Goal: Task Accomplishment & Management: Complete application form

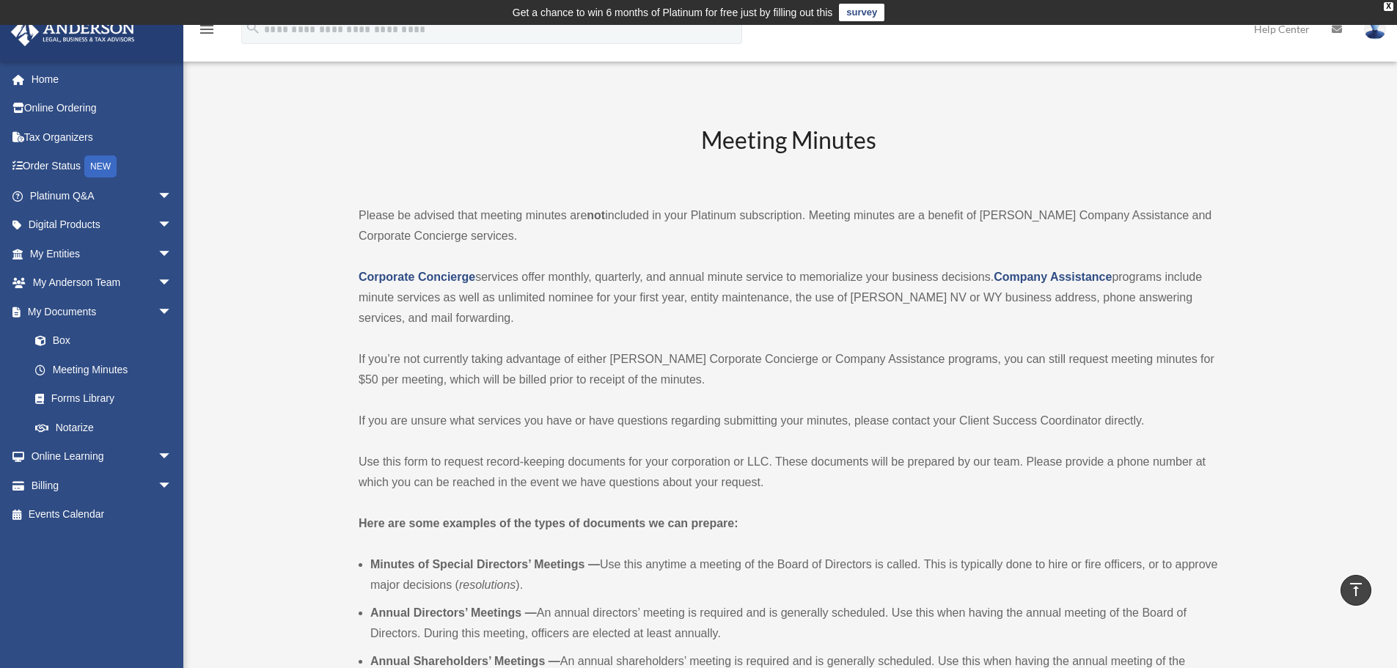
scroll to position [2053, 0]
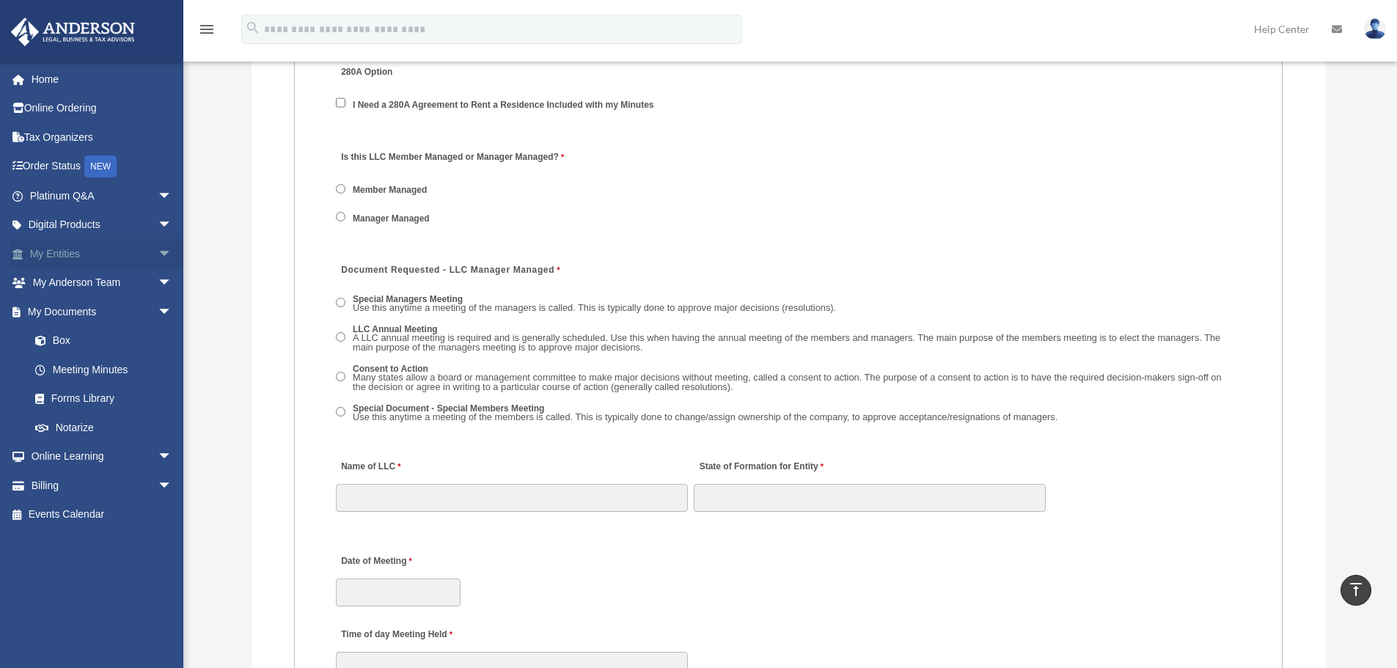
click at [158, 256] on span "arrow_drop_down" at bounding box center [172, 254] width 29 height 30
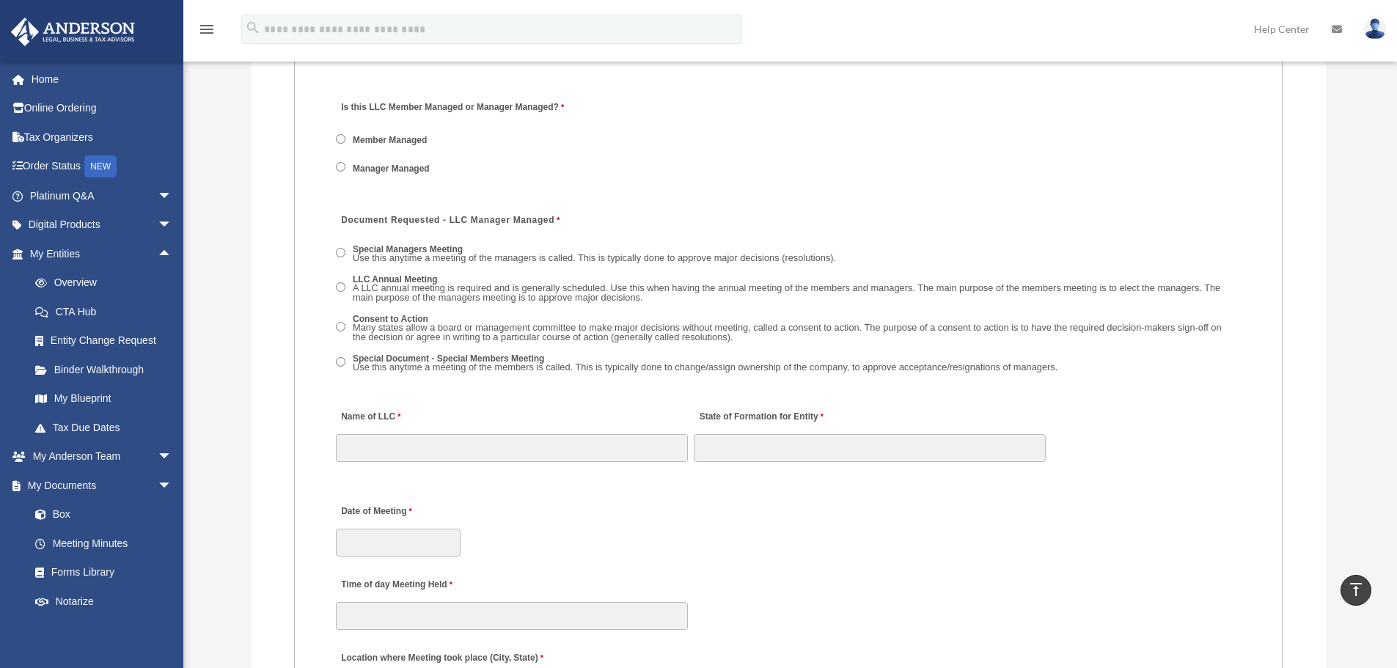
scroll to position [2127, 0]
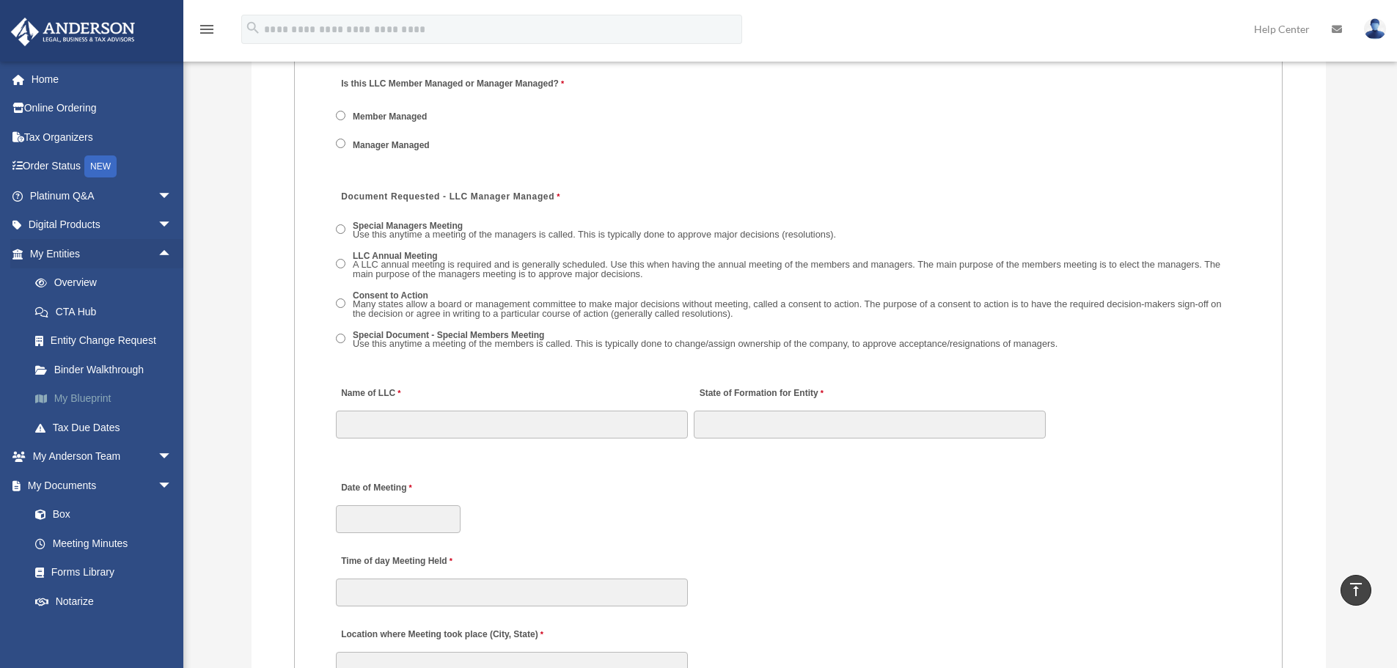
click at [67, 399] on link "My Blueprint" at bounding box center [108, 398] width 174 height 29
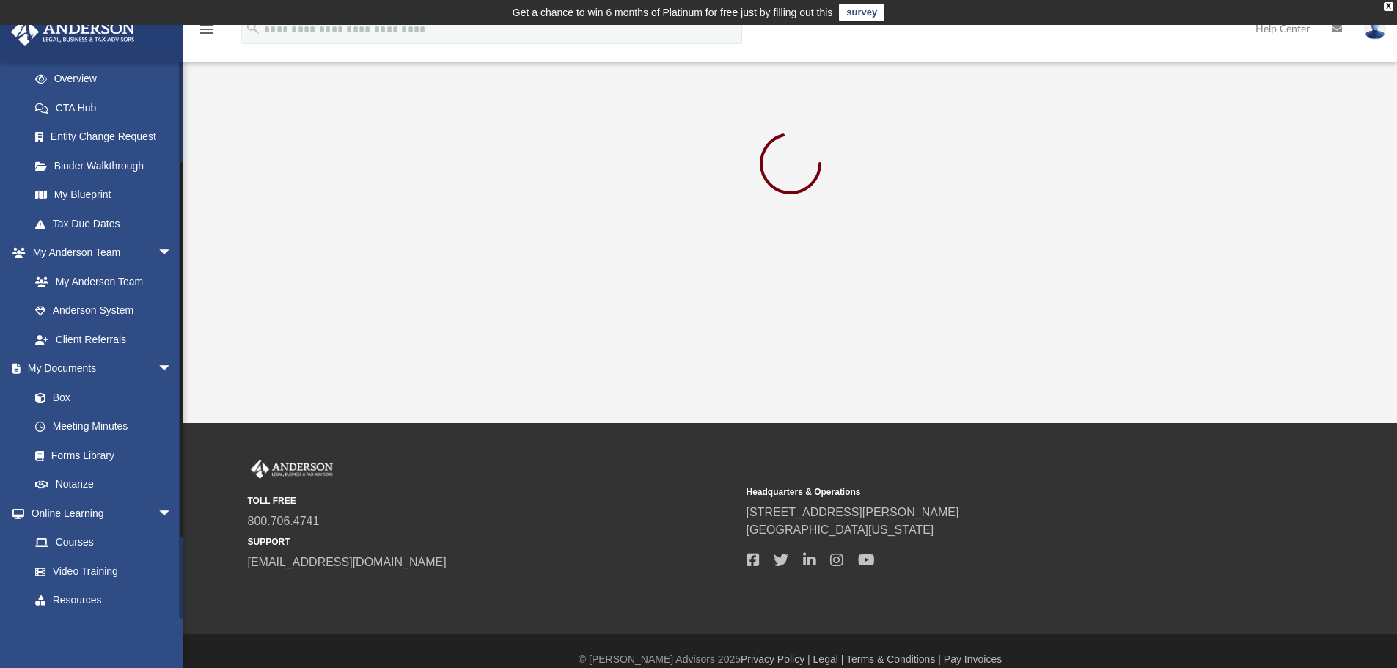
scroll to position [261, 0]
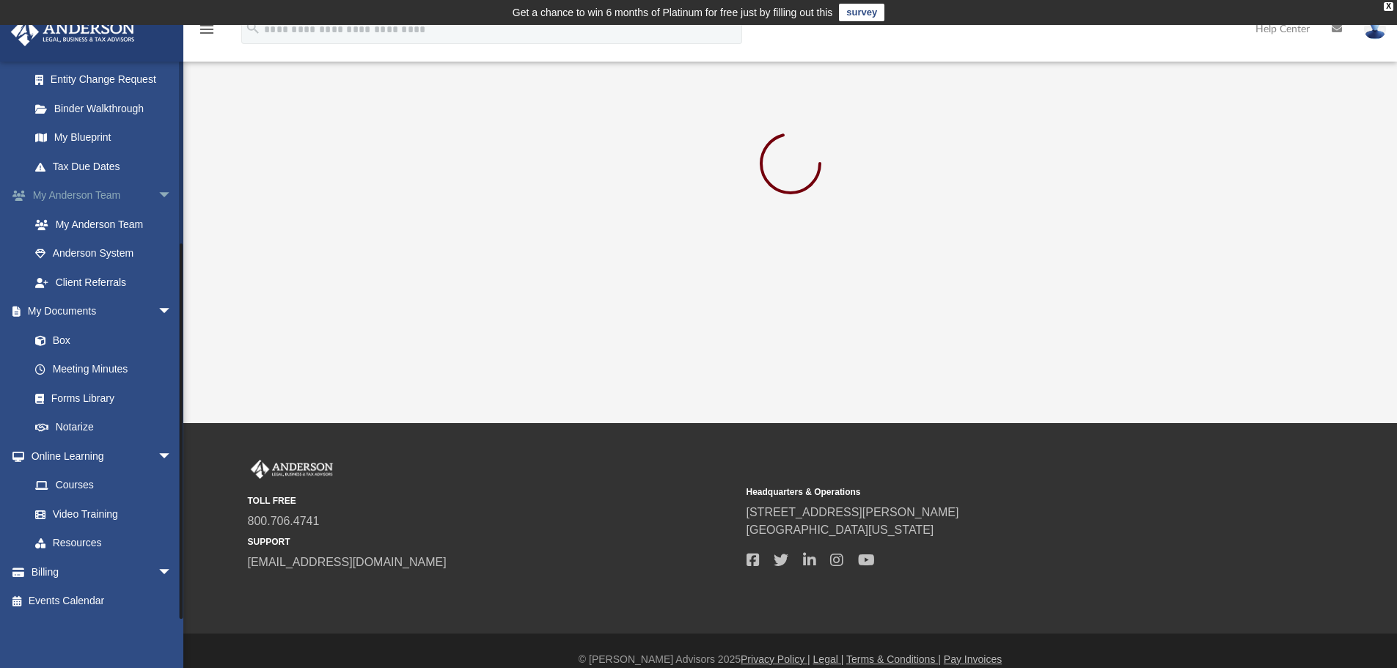
click at [158, 194] on span "arrow_drop_down" at bounding box center [172, 196] width 29 height 30
click at [158, 76] on span "arrow_drop_down" at bounding box center [172, 80] width 29 height 30
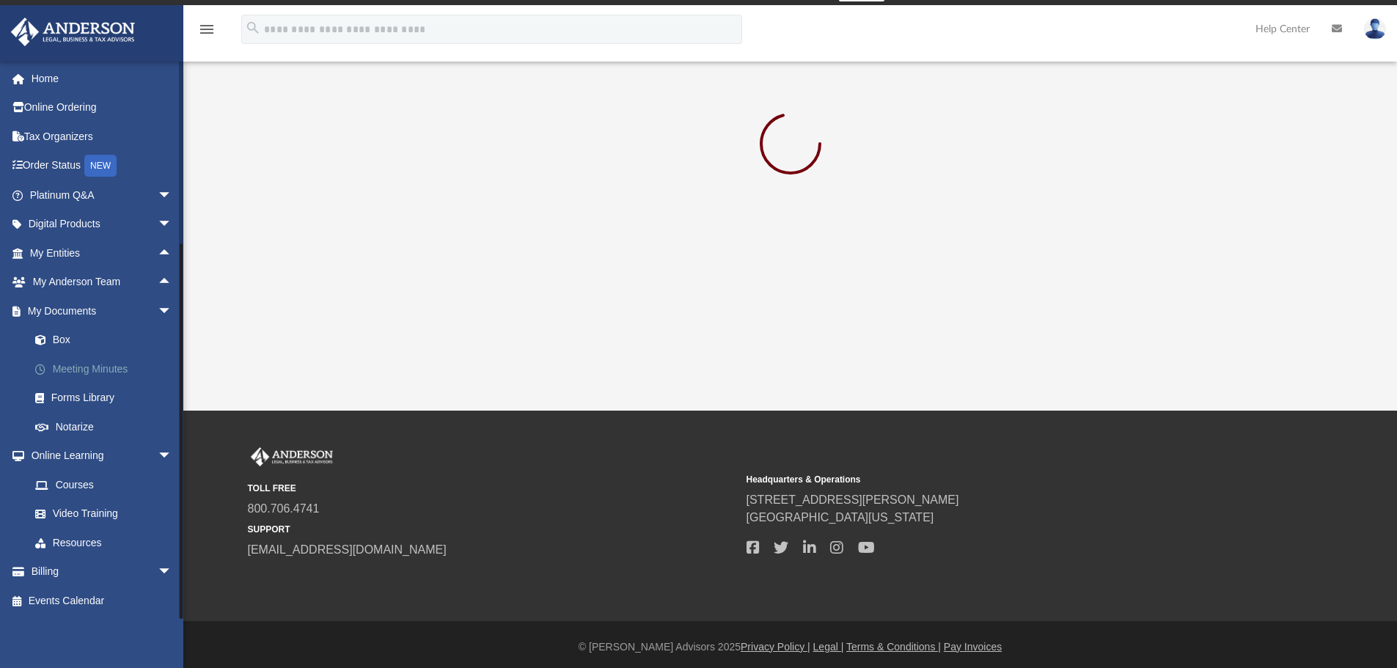
scroll to position [25, 0]
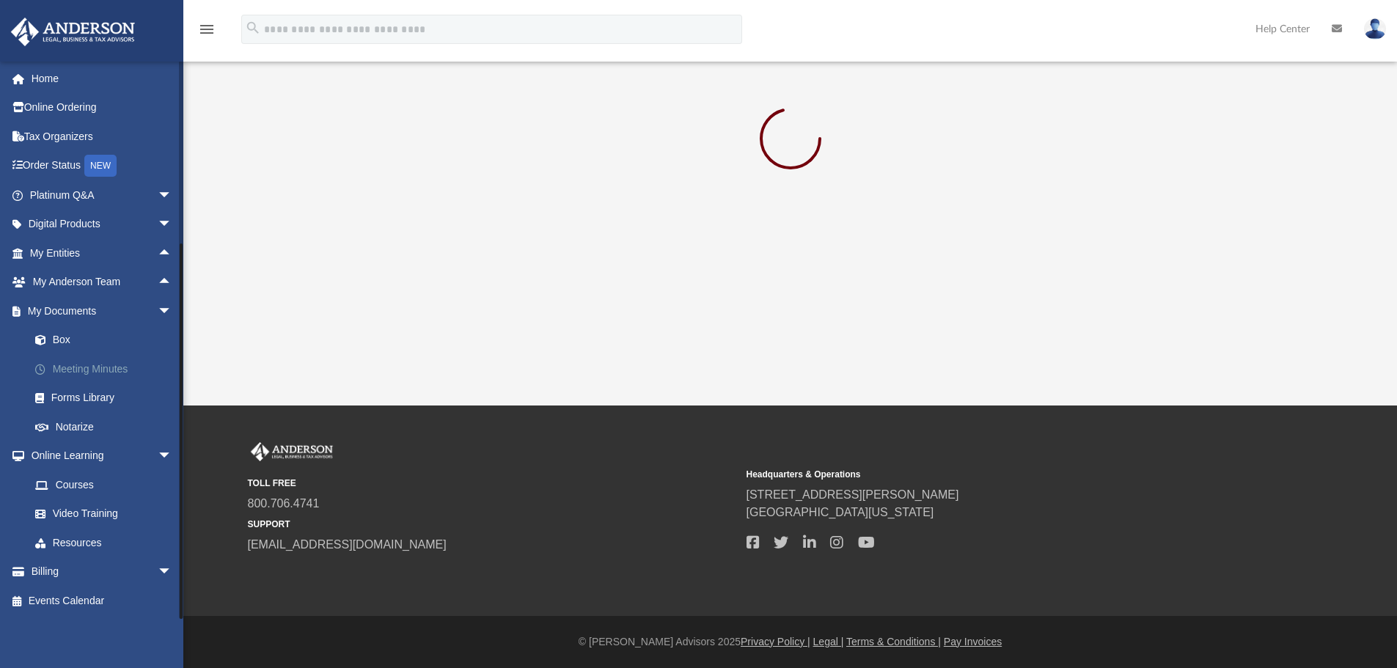
click at [102, 371] on link "Meeting Minutes" at bounding box center [108, 368] width 174 height 29
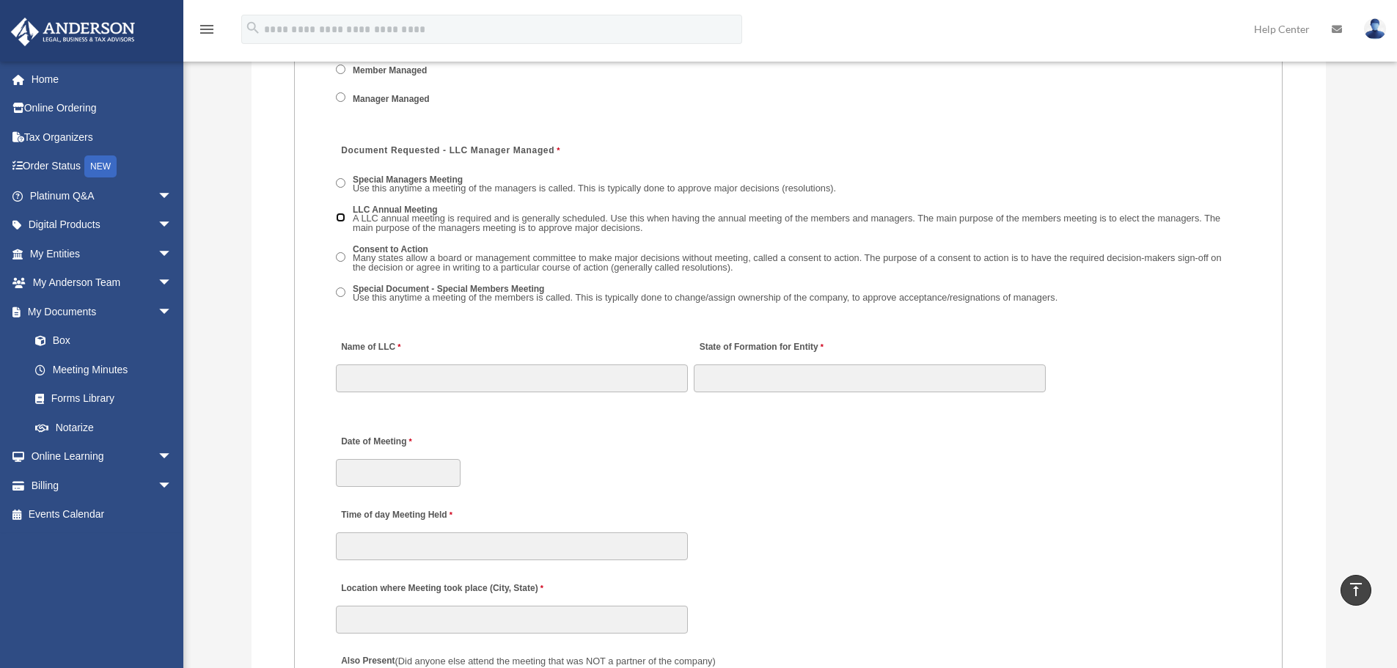
scroll to position [2200, 0]
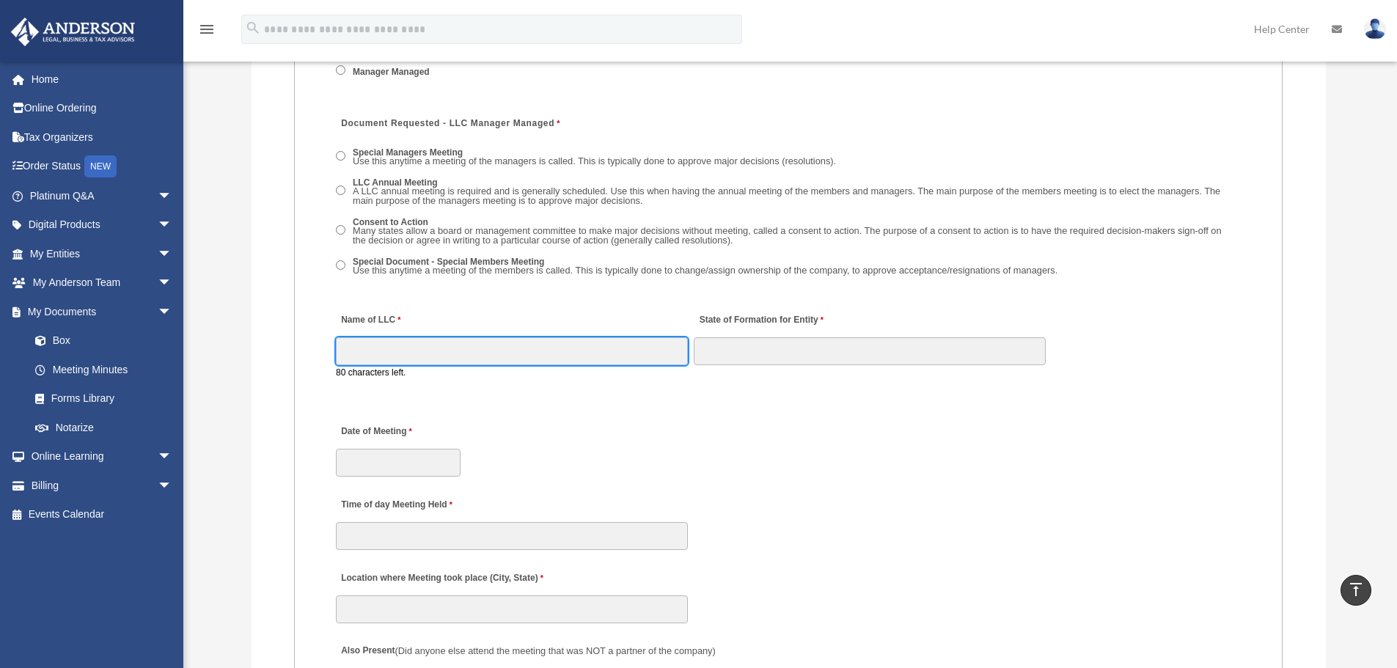
click at [365, 359] on input "Name of LLC" at bounding box center [512, 351] width 352 height 28
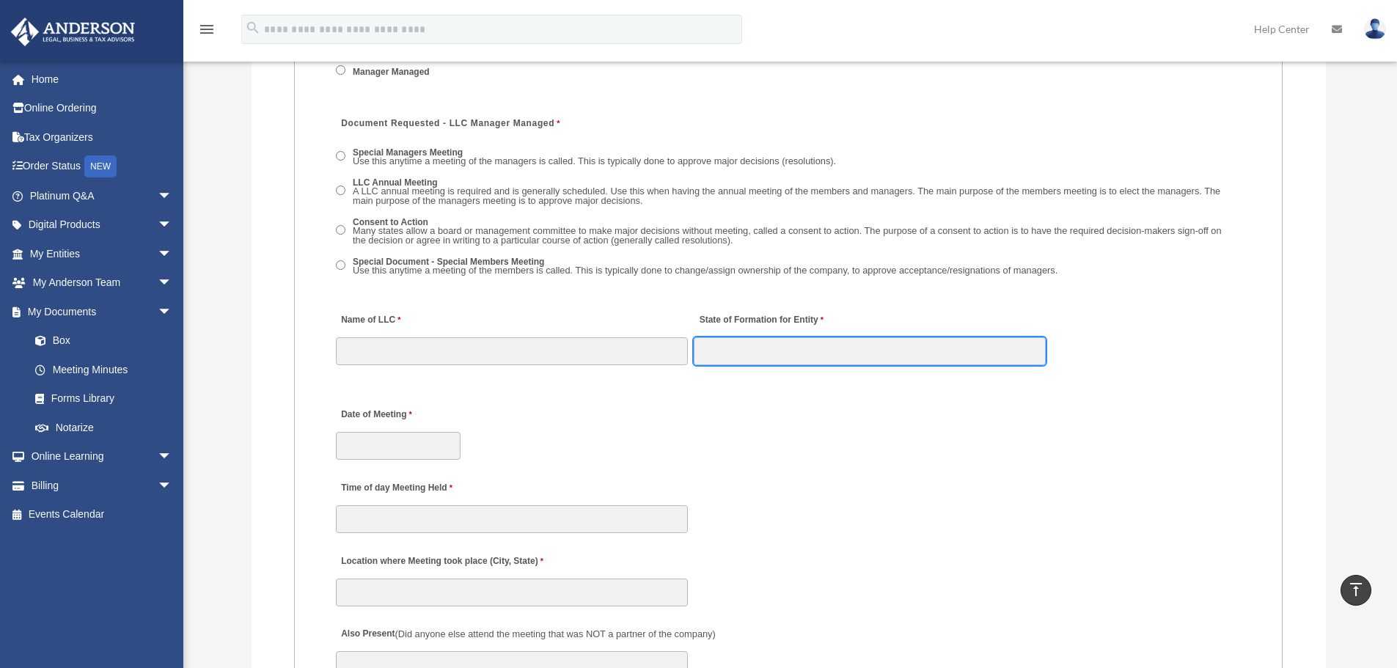
click at [792, 358] on input "State of Formation for Entity" at bounding box center [870, 351] width 352 height 28
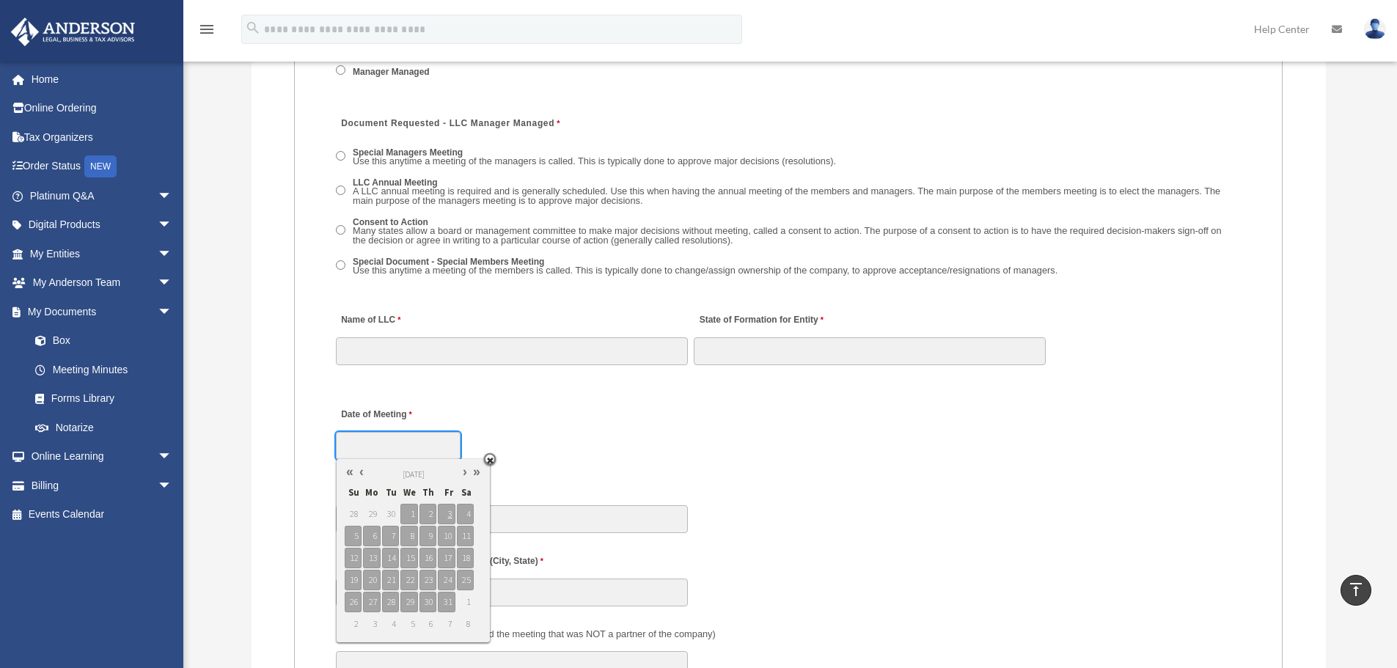
click at [371, 452] on input "Date of Meeting" at bounding box center [398, 446] width 125 height 28
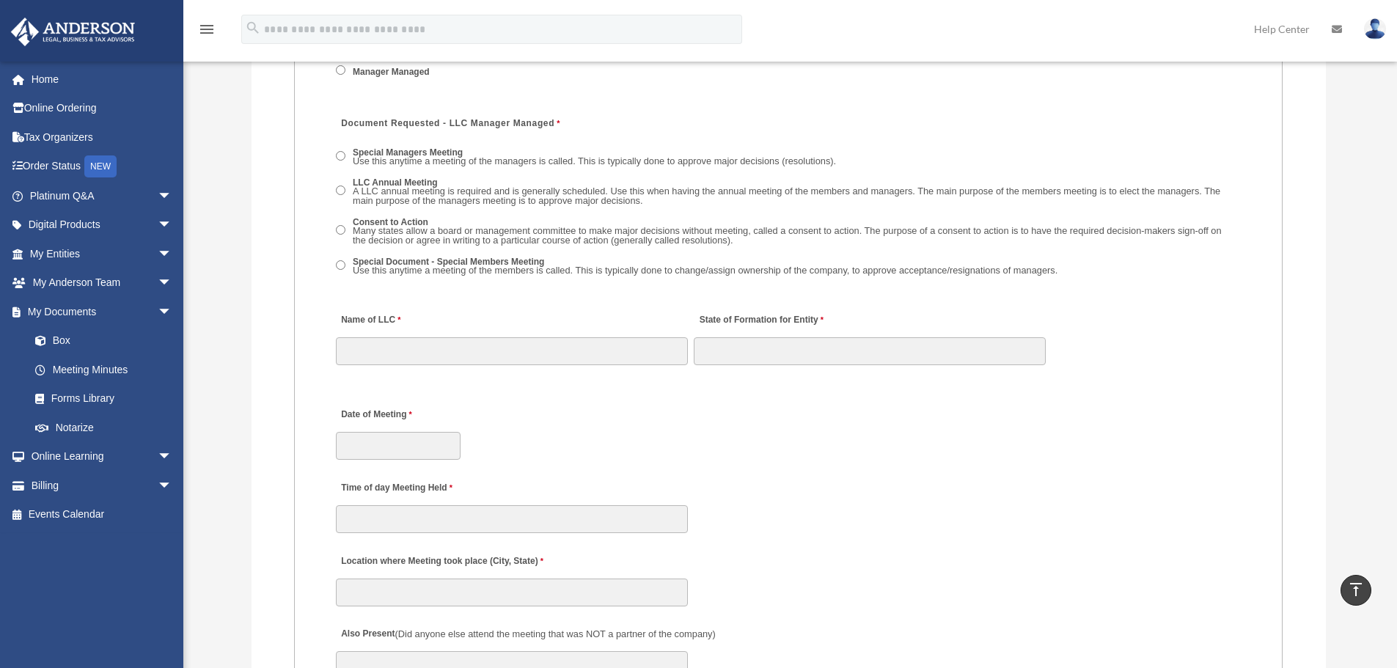
click at [586, 408] on div "Date of Meeting" at bounding box center [788, 429] width 908 height 65
click at [407, 446] on input "Date of Meeting" at bounding box center [398, 446] width 125 height 28
click at [529, 428] on div "Date of Meeting" at bounding box center [788, 429] width 908 height 65
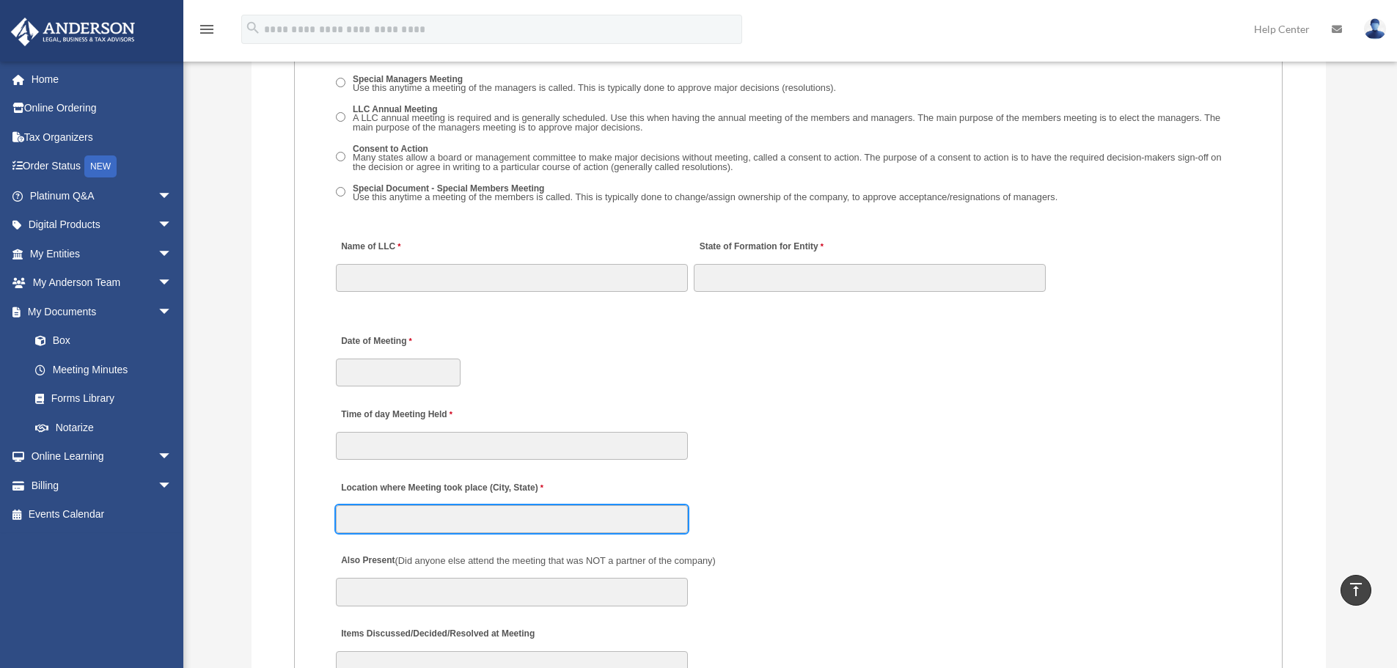
click at [422, 507] on input "Location where Meeting took place (City, State)" at bounding box center [512, 519] width 352 height 28
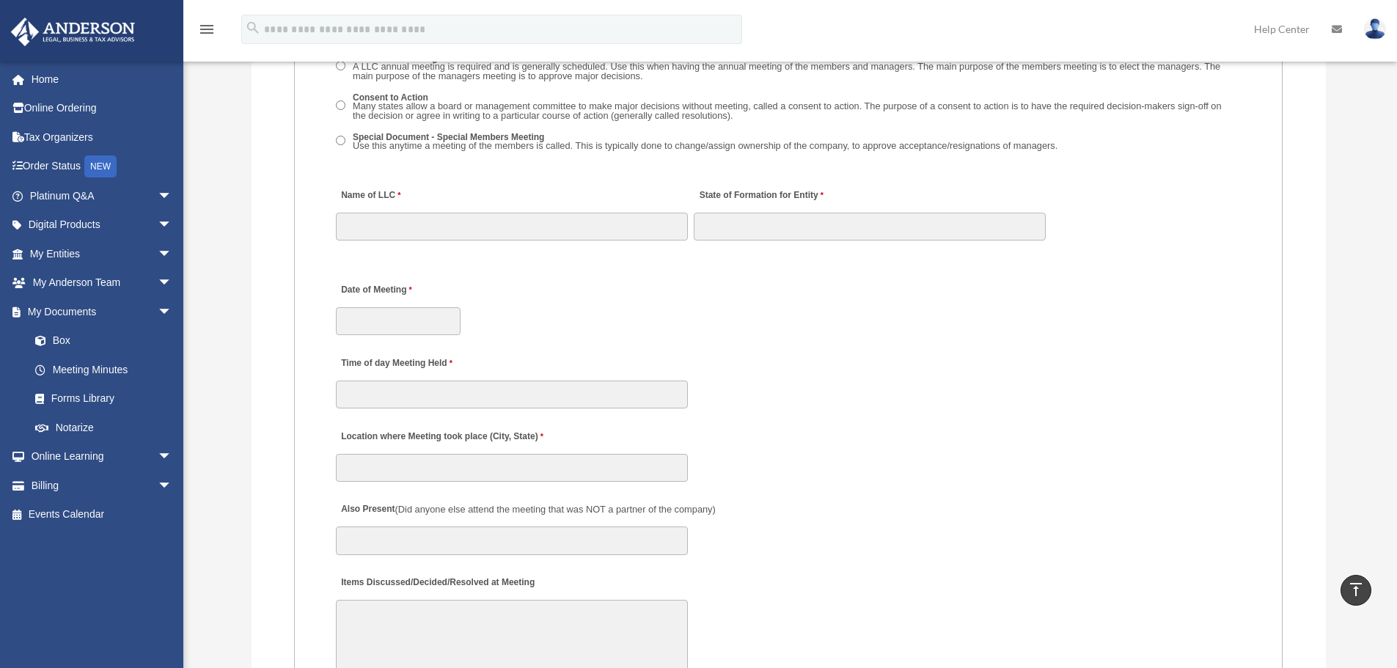
scroll to position [2347, 0]
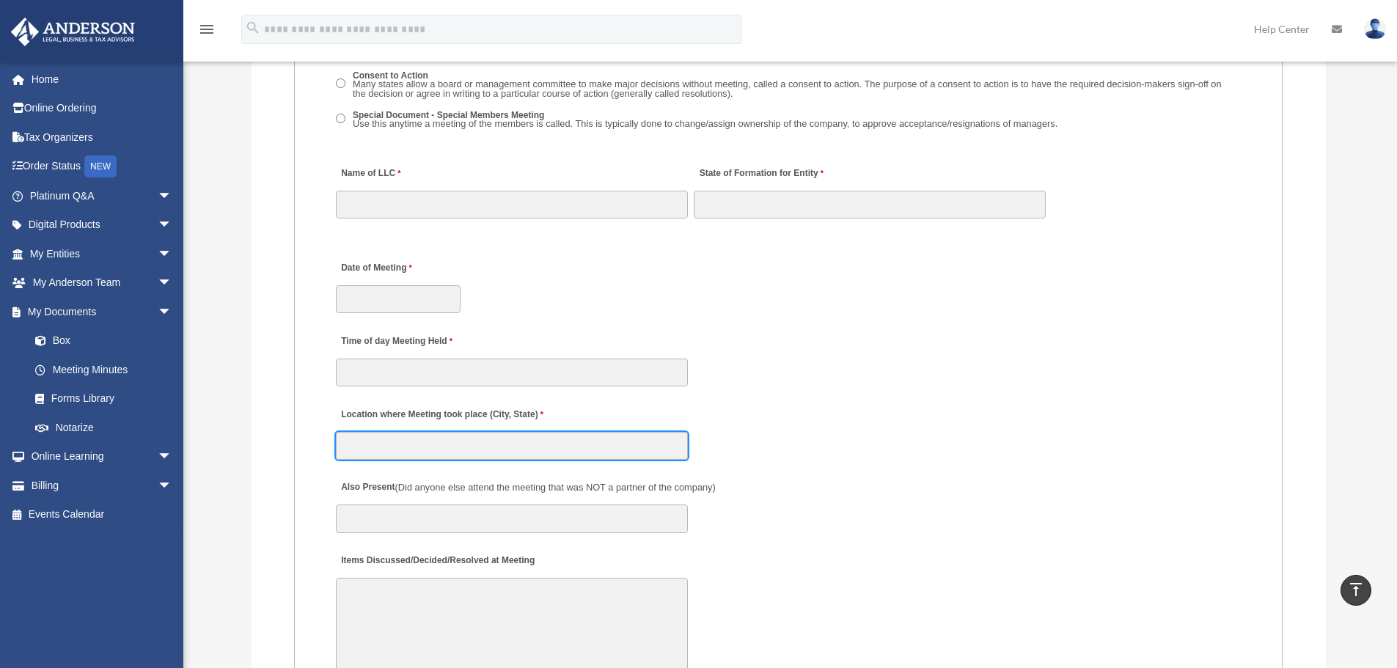
click at [412, 455] on input "Location where Meeting took place (City, State)" at bounding box center [512, 446] width 352 height 28
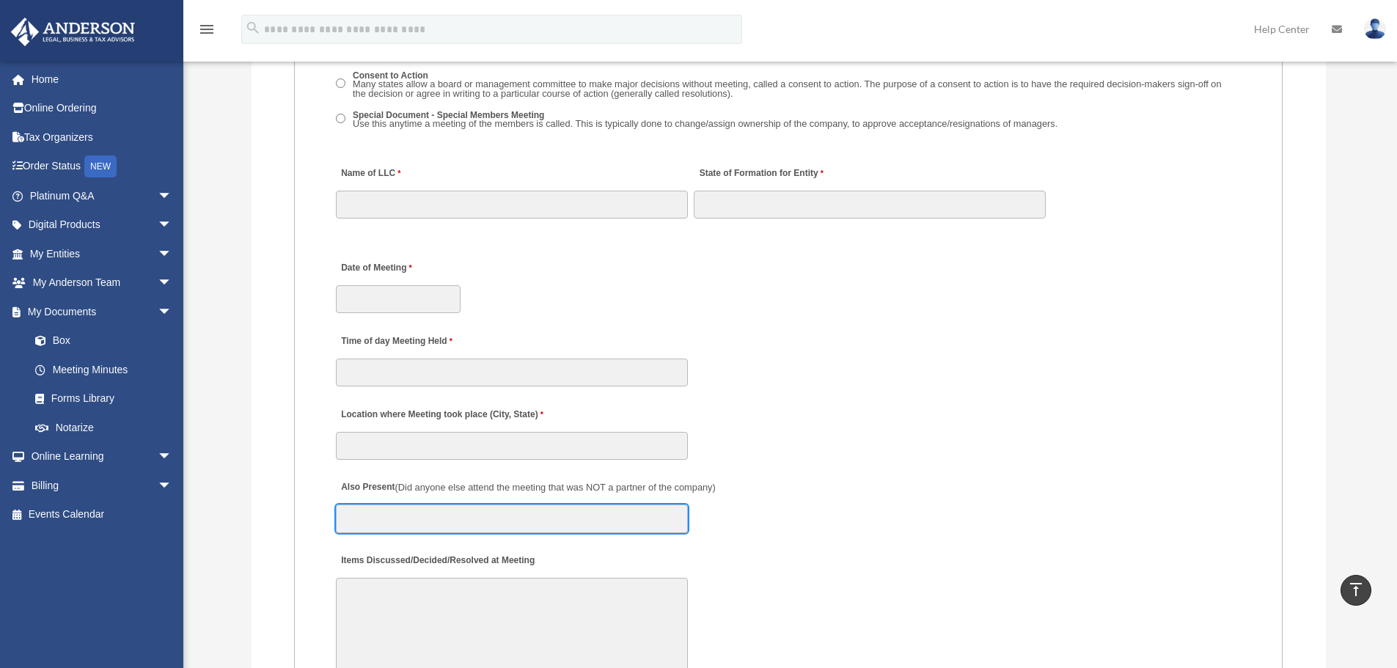
click at [353, 506] on input "Also Present (Did anyone else attend the meeting that was NOT a partner of the …" at bounding box center [512, 519] width 352 height 28
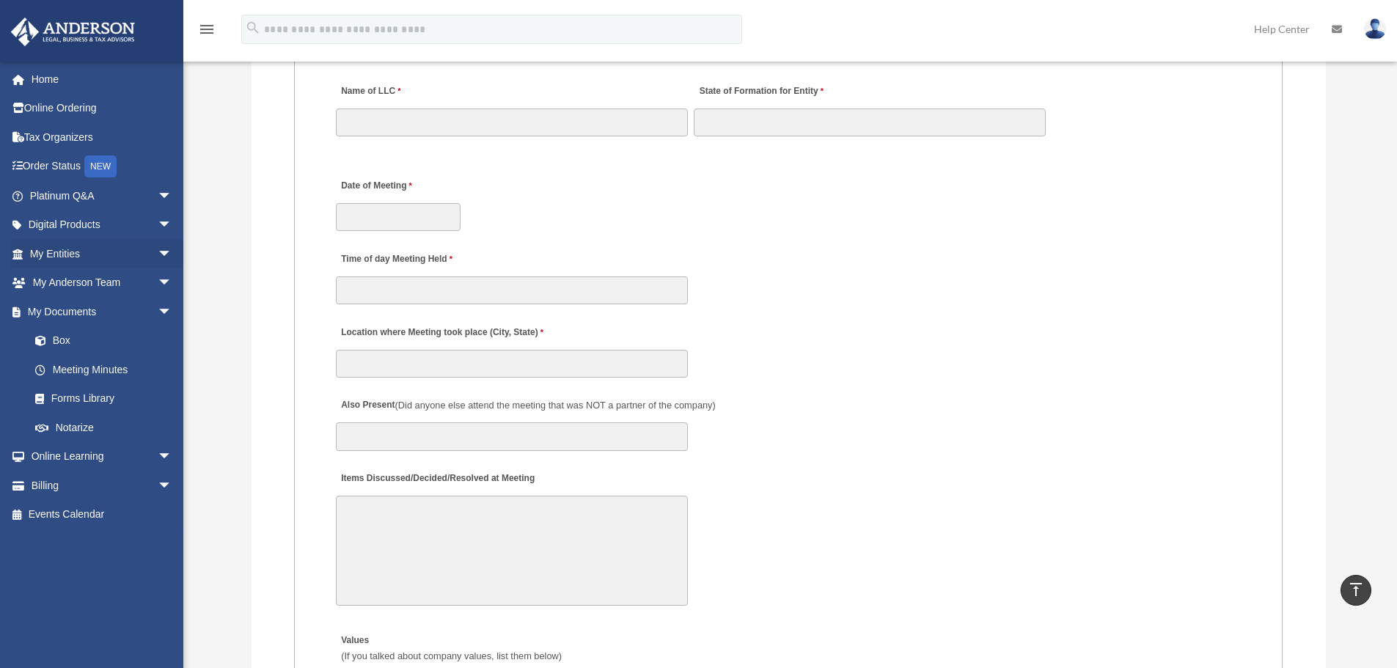
scroll to position [2200, 0]
